Goal: Task Accomplishment & Management: Manage account settings

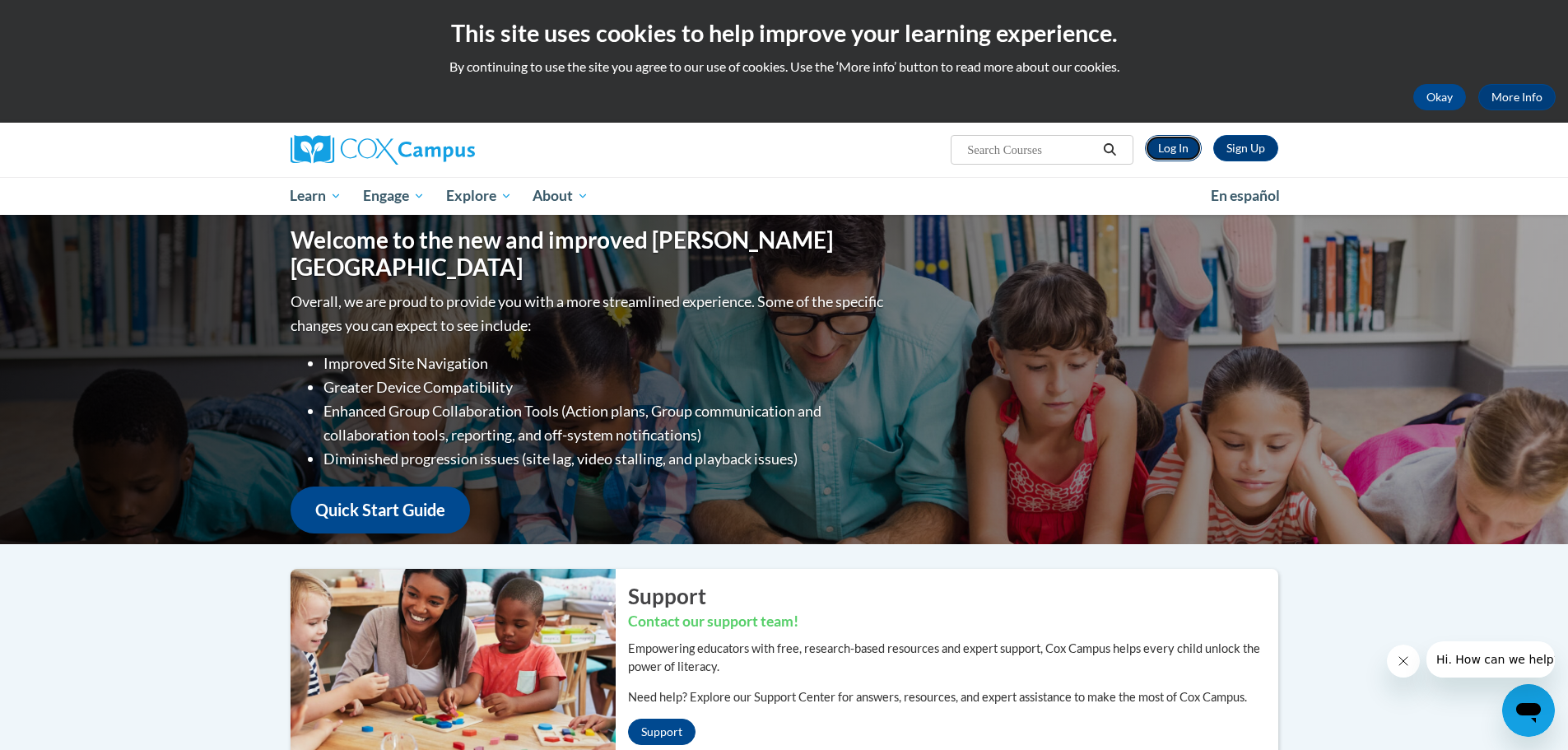
click at [1181, 143] on link "Log In" at bounding box center [1173, 148] width 57 height 27
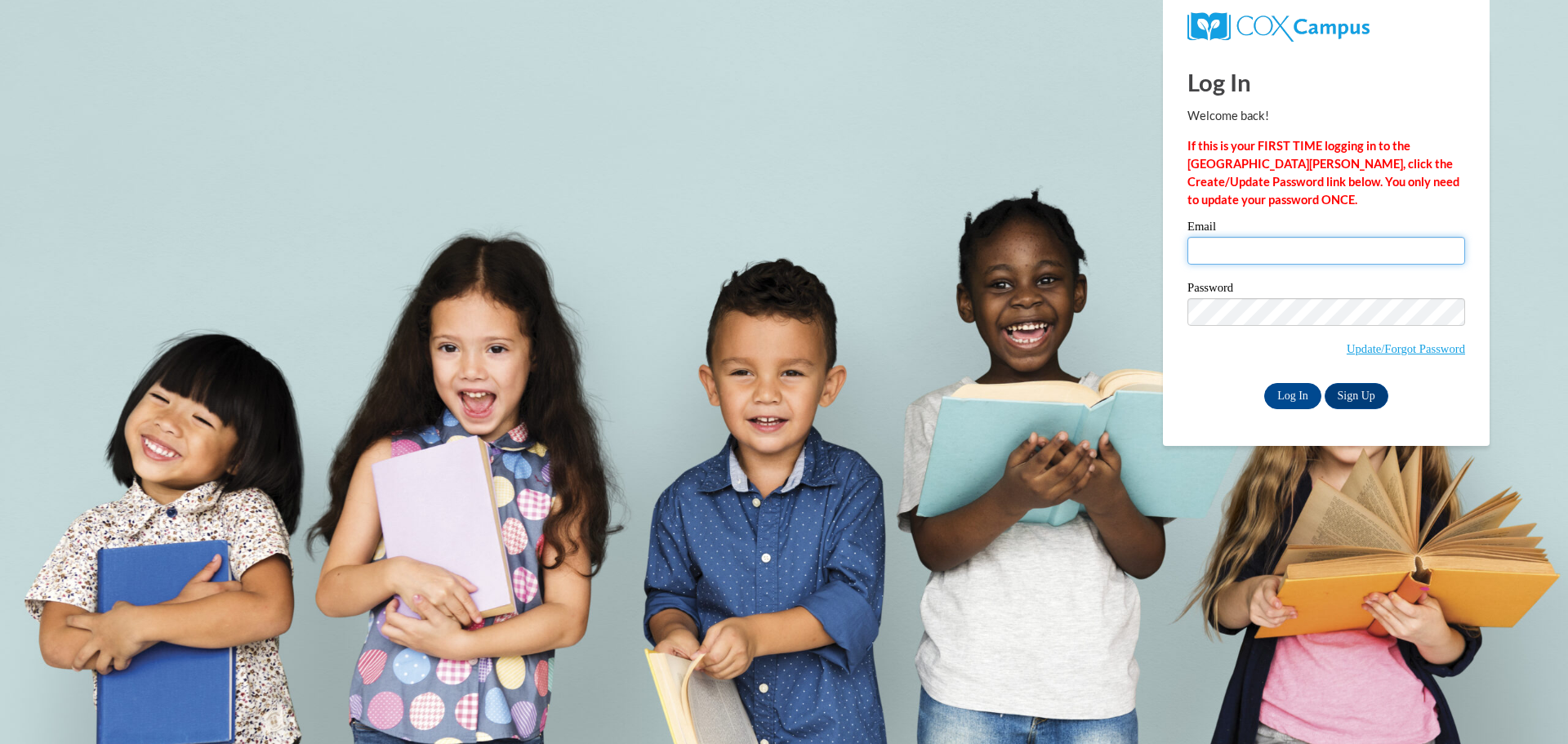
click at [1262, 244] on input "Email" at bounding box center [1327, 250] width 277 height 27
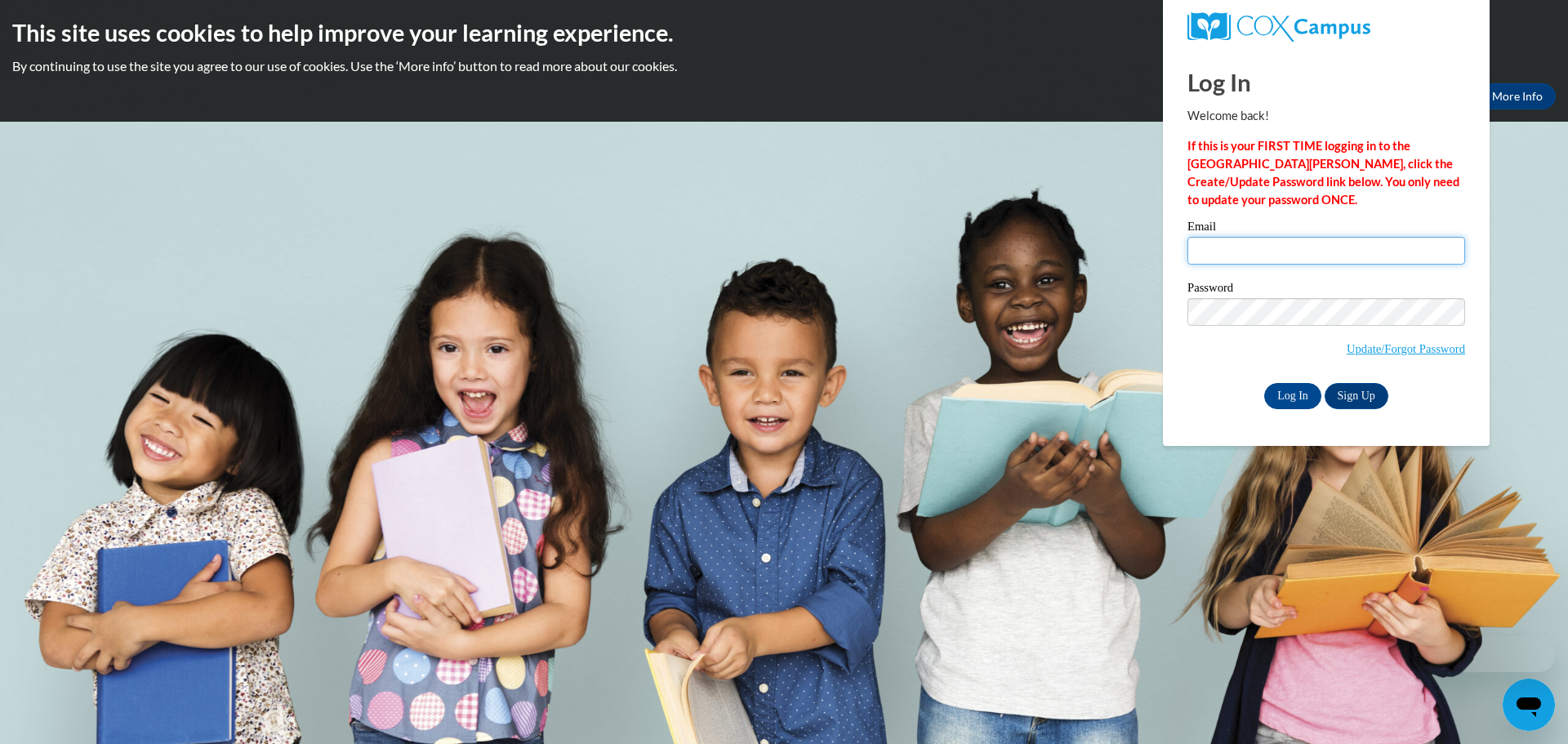
type input "[EMAIL_ADDRESS][DOMAIN_NAME]"
click at [1293, 397] on input "Log In" at bounding box center [1293, 395] width 58 height 26
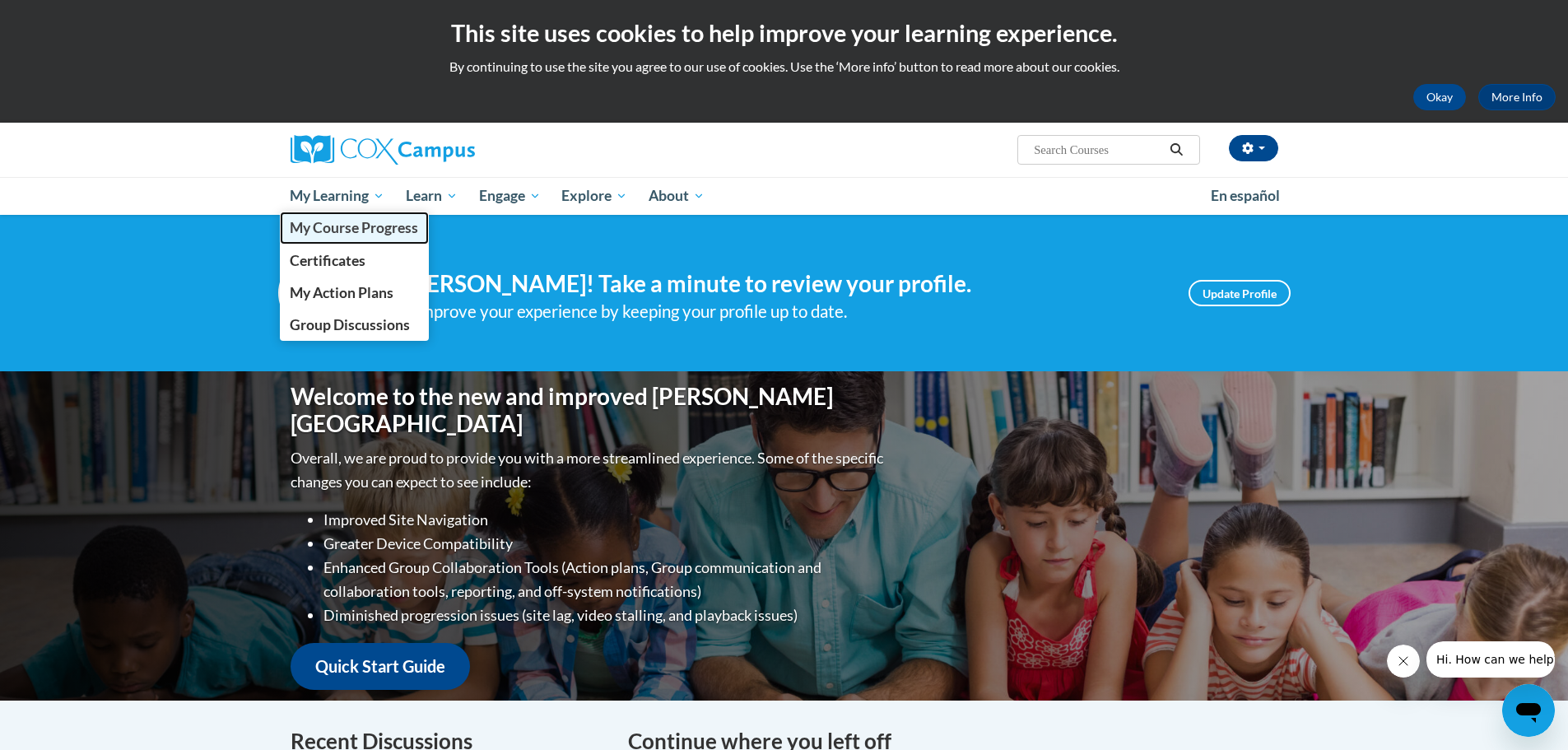
click at [346, 228] on span "My Course Progress" at bounding box center [353, 227] width 128 height 18
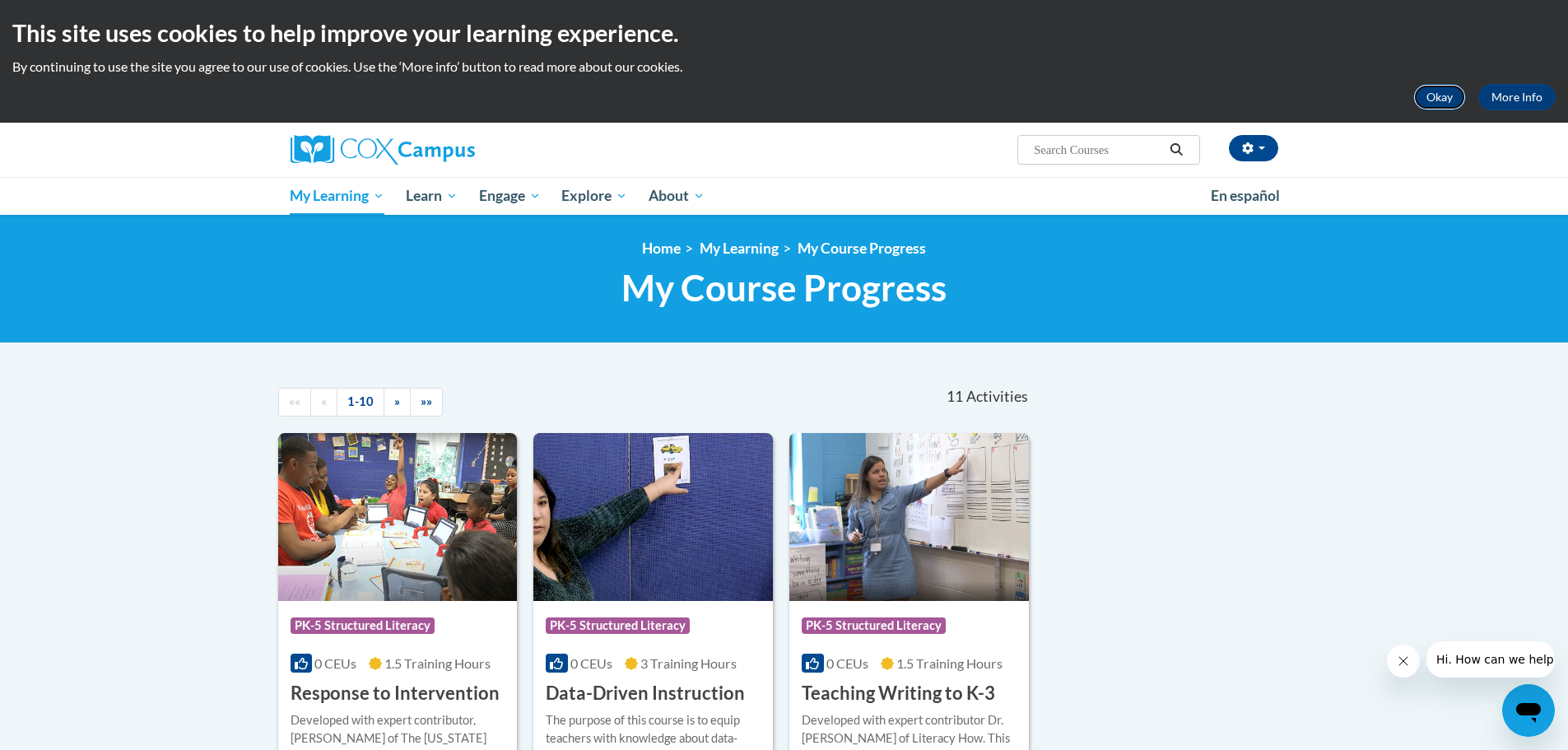
click at [1438, 93] on button "Okay" at bounding box center [1440, 96] width 53 height 27
